Goal: Task Accomplishment & Management: Manage account settings

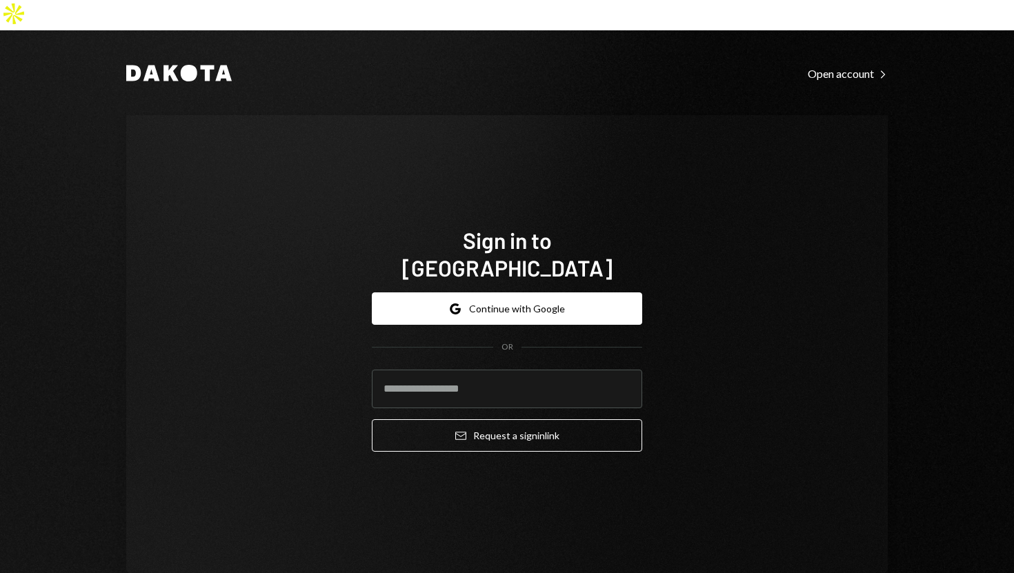
type input "**********"
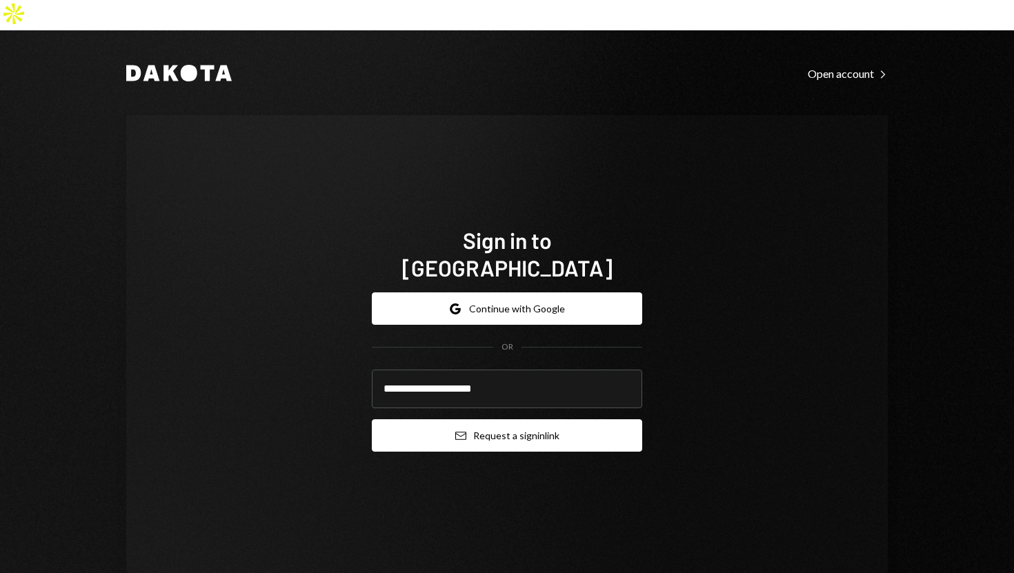
click at [423, 419] on button "Email Request a sign in link" at bounding box center [507, 435] width 270 height 32
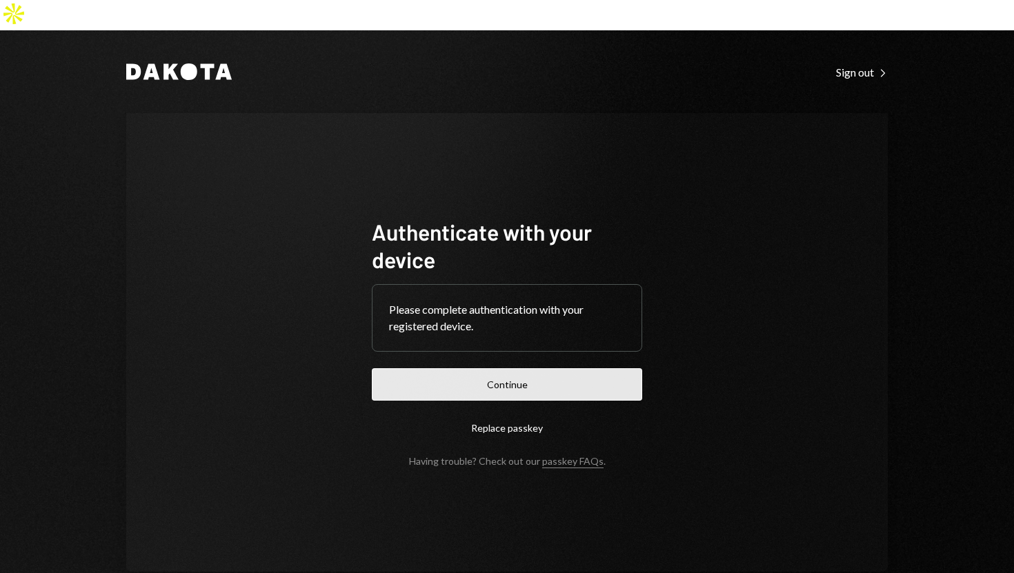
click at [483, 368] on button "Continue" at bounding box center [507, 384] width 270 height 32
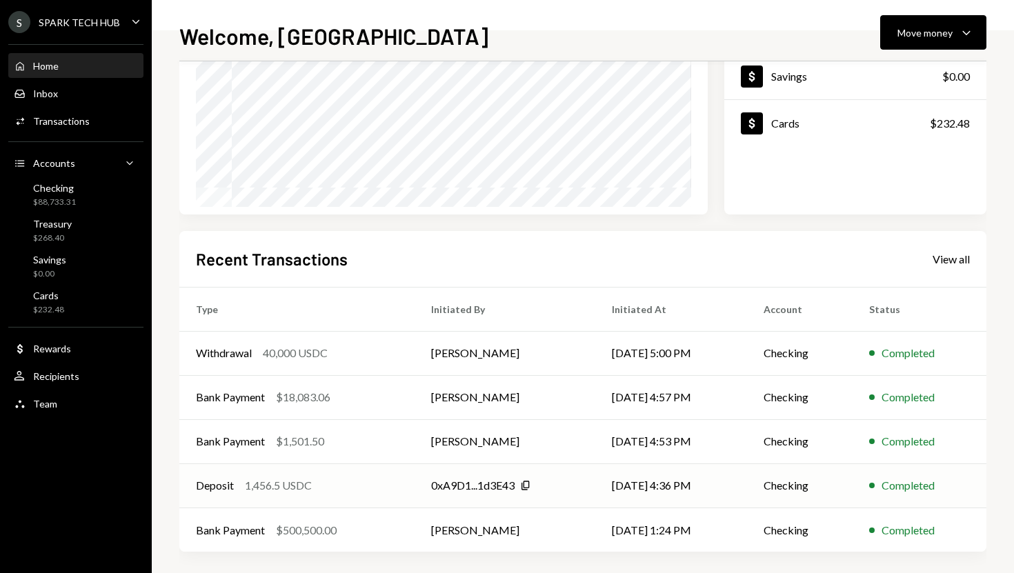
scroll to position [192, 0]
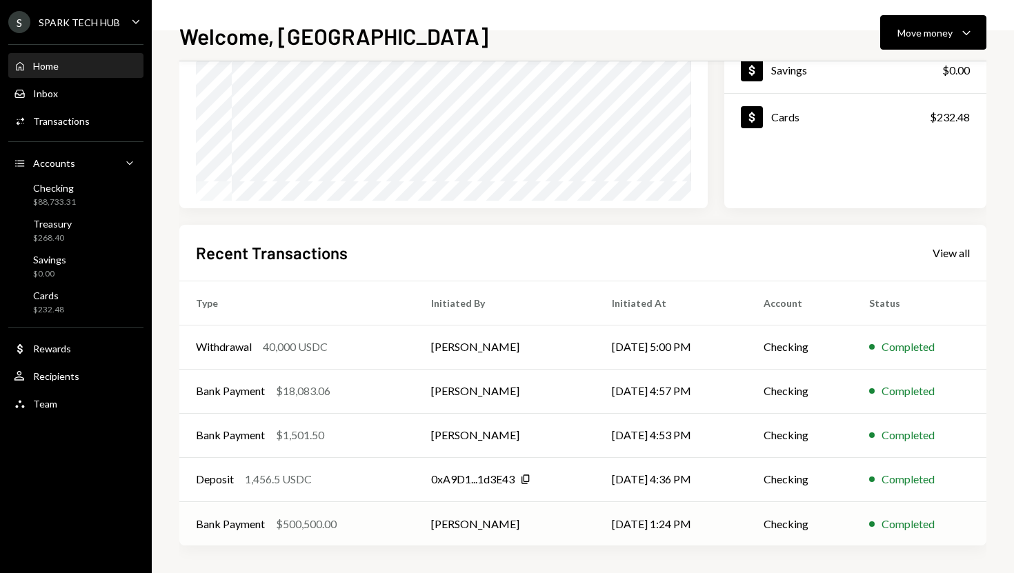
click at [394, 528] on div "Bank Payment $500,500.00" at bounding box center [297, 524] width 202 height 17
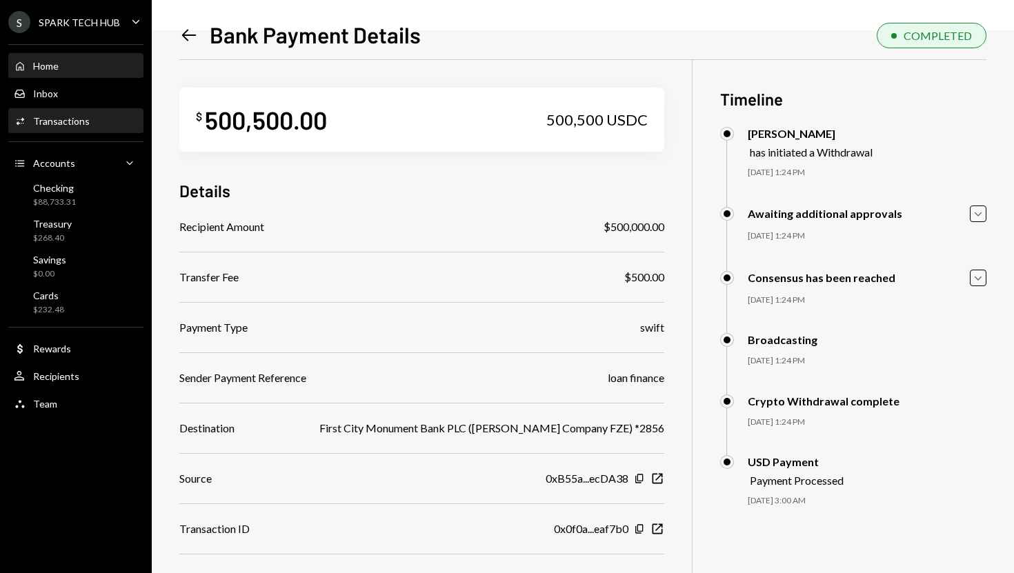
click at [94, 65] on div "Home Home" at bounding box center [76, 66] width 124 height 12
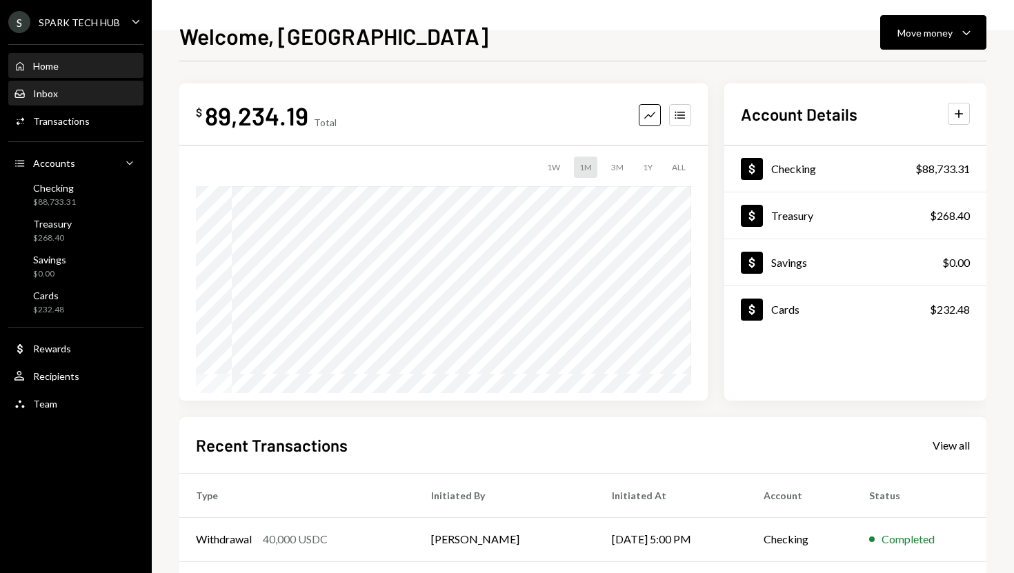
click at [77, 92] on div "Inbox Inbox" at bounding box center [76, 94] width 124 height 12
